Goal: Task Accomplishment & Management: Use online tool/utility

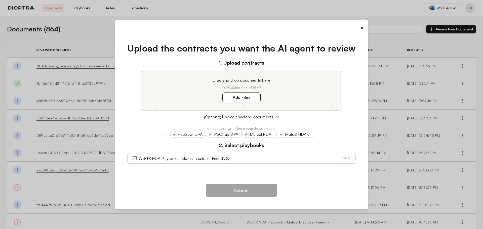
click at [362, 26] on button "×" at bounding box center [361, 27] width 3 height 7
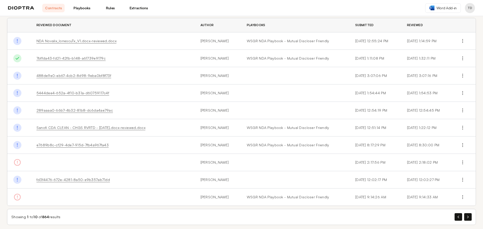
scroll to position [29, 0]
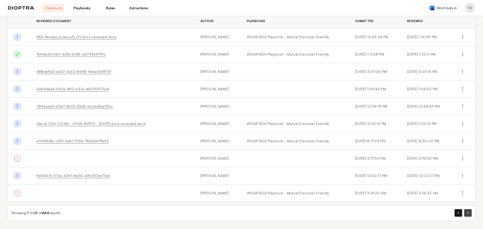
click at [464, 215] on button "button" at bounding box center [468, 213] width 8 height 8
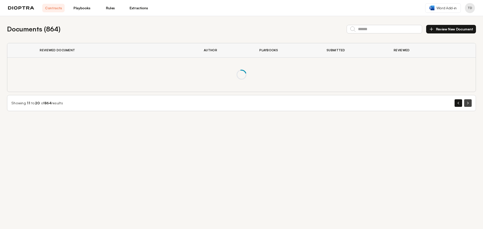
scroll to position [0, 0]
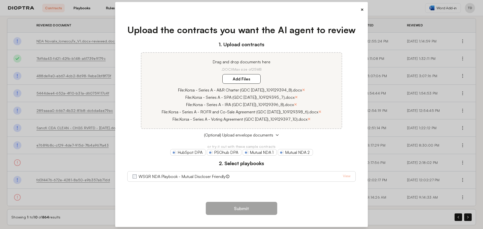
scroll to position [25, 0]
click at [238, 81] on label "Add Files" at bounding box center [241, 79] width 38 height 10
click at [0, 0] on here "Add Files" at bounding box center [0, 0] width 0 height 0
click at [343, 147] on p "or try it out with these sample contracts" at bounding box center [241, 146] width 229 height 5
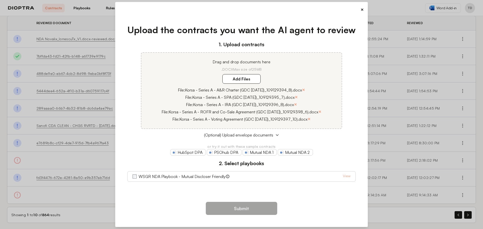
scroll to position [29, 0]
click at [356, 177] on div "Upload the contracts you want the AI agent to review 1. Upload contracts Drag a…" at bounding box center [241, 105] width 245 height 181
click at [345, 177] on link "View" at bounding box center [347, 176] width 8 height 6
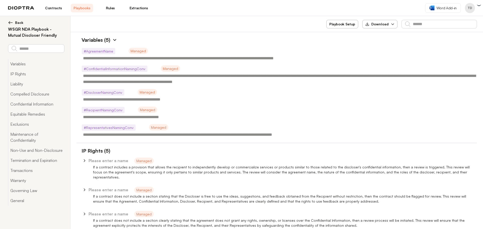
type textarea "*"
type textarea "**********"
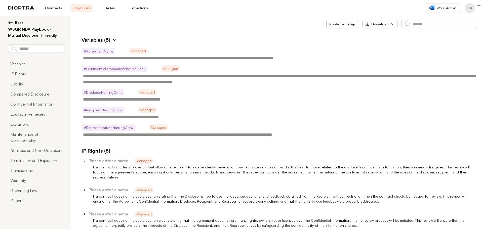
type textarea "**********"
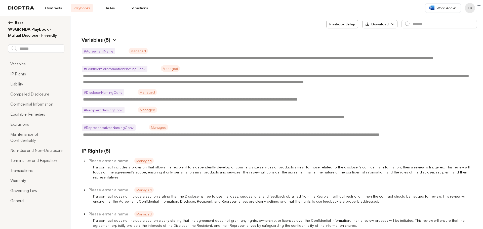
type textarea "*"
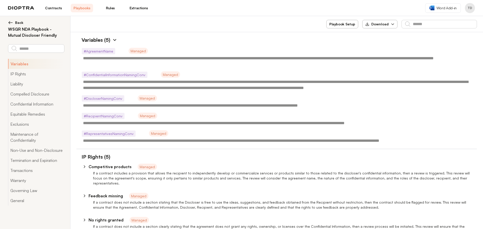
click at [13, 23] on button "Back" at bounding box center [36, 22] width 56 height 5
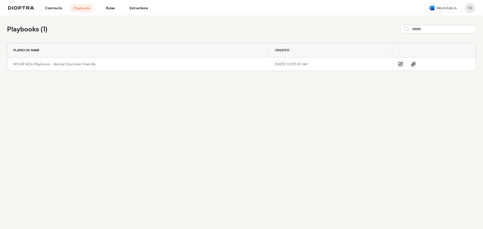
click at [53, 11] on link "Contracts" at bounding box center [53, 8] width 22 height 9
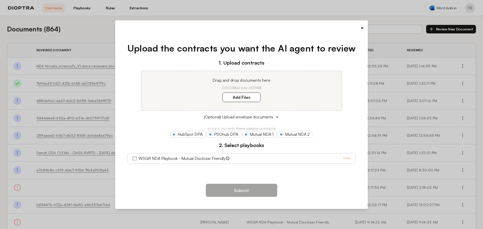
click at [257, 148] on h3 "2. Select playbooks" at bounding box center [241, 146] width 229 height 8
click at [361, 28] on button "×" at bounding box center [361, 27] width 3 height 7
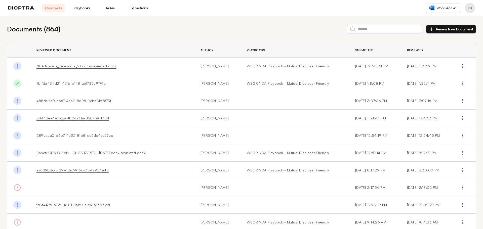
click at [437, 28] on button "Review New Document" at bounding box center [451, 29] width 50 height 9
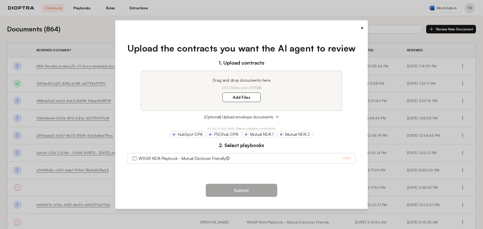
click at [362, 28] on button "×" at bounding box center [361, 27] width 3 height 7
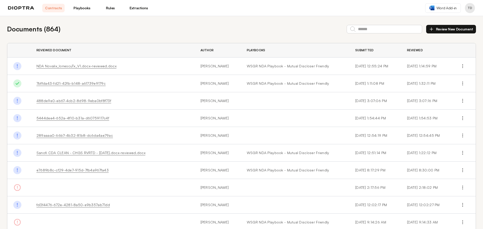
click at [81, 9] on link "Playbooks" at bounding box center [82, 8] width 22 height 9
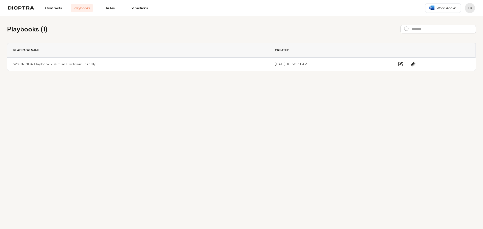
click at [193, 104] on div "Playbooks ( 1 ) Playbook Name Created WSGR NDA Playbook - Mutual Discloser Frie…" at bounding box center [241, 122] width 483 height 213
click at [425, 29] on input "text" at bounding box center [437, 29] width 75 height 9
